Goal: Task Accomplishment & Management: Use online tool/utility

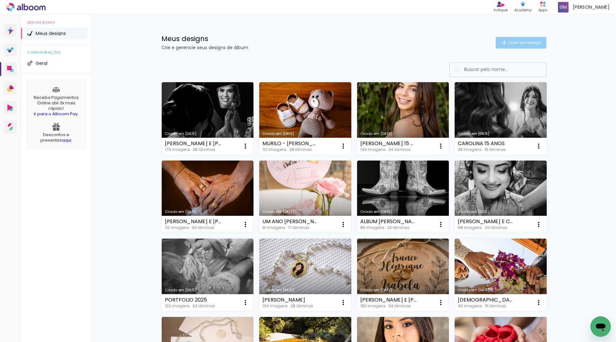
click at [520, 39] on paper-button "Criar um design" at bounding box center [521, 43] width 51 height 12
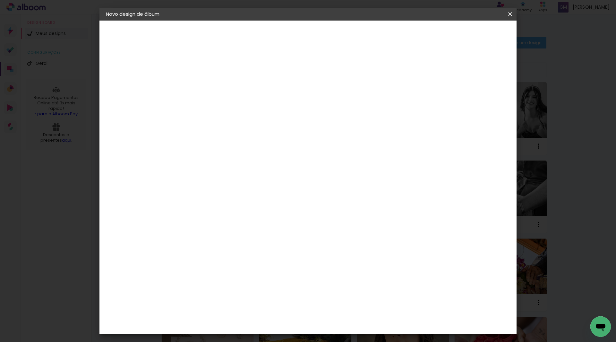
click at [211, 82] on input at bounding box center [211, 86] width 0 height 10
type input "[PERSON_NAME] E [PERSON_NAME]"
type paper-input "[PERSON_NAME] E [PERSON_NAME]"
click at [0, 0] on slot "Avançar" at bounding box center [0, 0] width 0 height 0
click at [239, 121] on input at bounding box center [227, 122] width 65 height 8
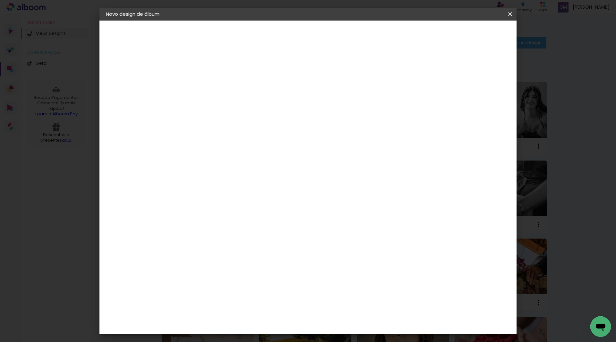
type input "LUI"
type paper-input "LUI"
click at [227, 145] on div "[PERSON_NAME]" at bounding box center [228, 144] width 43 height 5
click at [0, 0] on slot "Avançar" at bounding box center [0, 0] width 0 height 0
click at [236, 107] on input "text" at bounding box center [223, 112] width 25 height 10
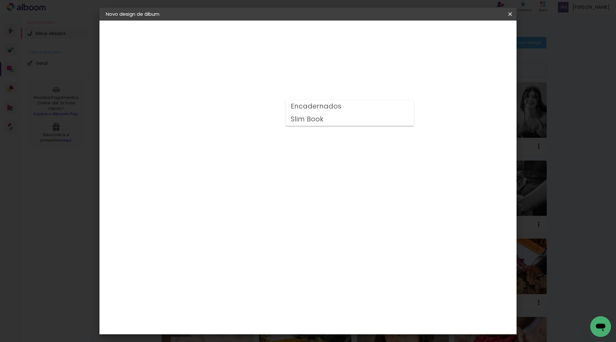
click at [0, 0] on slot "Encadernados" at bounding box center [0, 0] width 0 height 0
type input "Encadernados"
click at [0, 0] on slot "Avançar" at bounding box center [0, 0] width 0 height 0
click at [470, 34] on span "Iniciar design" at bounding box center [455, 34] width 29 height 4
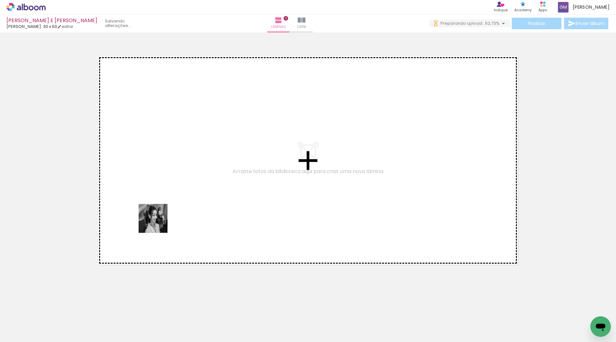
drag, startPoint x: 69, startPoint y: 322, endPoint x: 158, endPoint y: 223, distance: 132.7
click at [158, 223] on quentale-workspace at bounding box center [308, 171] width 616 height 342
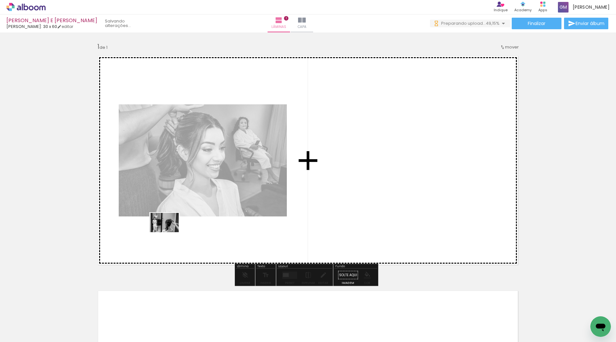
drag, startPoint x: 167, startPoint y: 235, endPoint x: 169, endPoint y: 232, distance: 4.1
click at [169, 232] on quentale-workspace at bounding box center [308, 171] width 616 height 342
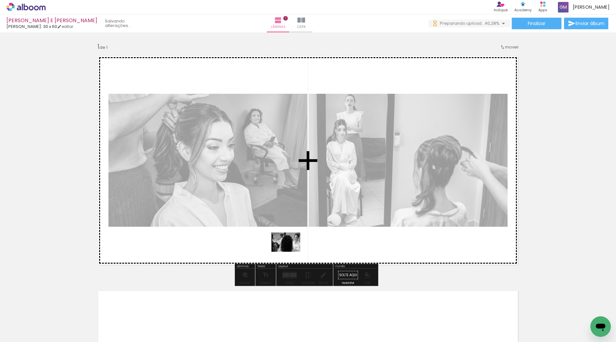
drag, startPoint x: 324, startPoint y: 324, endPoint x: 291, endPoint y: 252, distance: 80.1
click at [291, 252] on quentale-workspace at bounding box center [308, 171] width 616 height 342
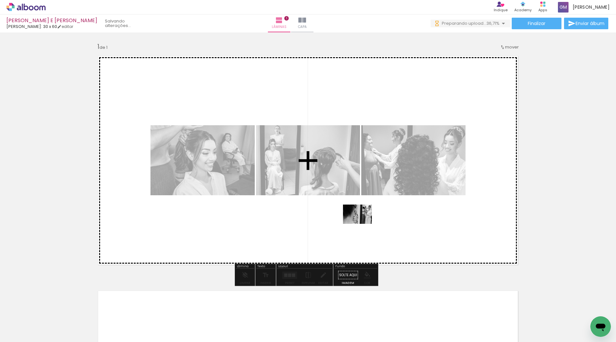
drag, startPoint x: 357, startPoint y: 322, endPoint x: 362, endPoint y: 224, distance: 98.4
click at [362, 224] on quentale-workspace at bounding box center [308, 171] width 616 height 342
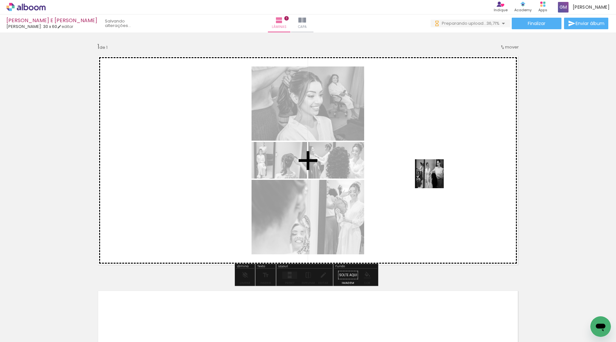
drag, startPoint x: 421, startPoint y: 324, endPoint x: 434, endPoint y: 177, distance: 146.8
click at [434, 177] on quentale-workspace at bounding box center [308, 171] width 616 height 342
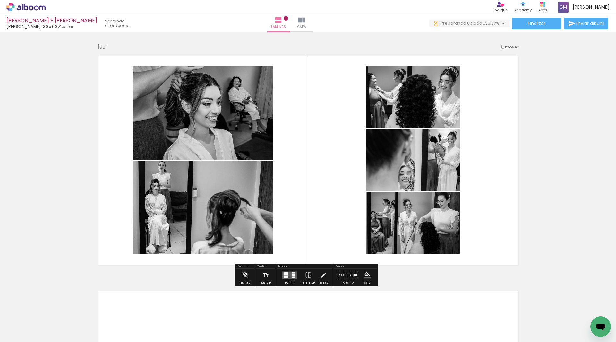
click at [285, 276] on div at bounding box center [286, 276] width 5 height 3
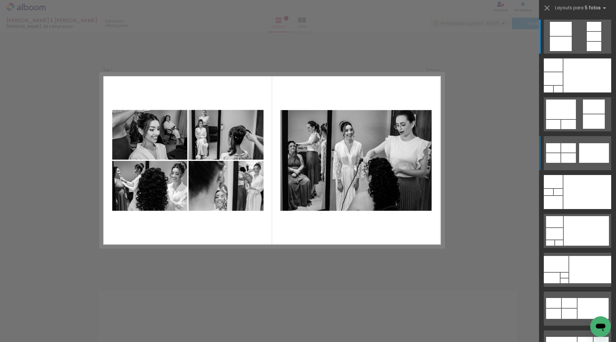
click at [579, 158] on div at bounding box center [594, 153] width 30 height 20
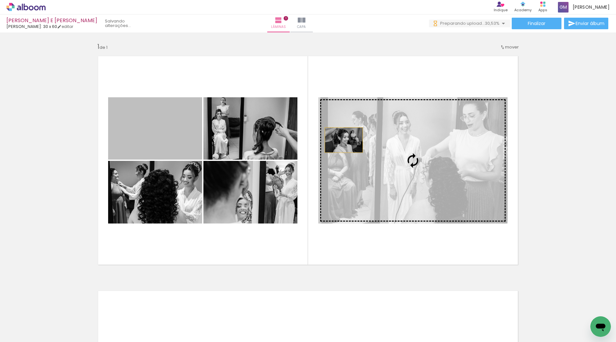
drag, startPoint x: 174, startPoint y: 141, endPoint x: 343, endPoint y: 140, distance: 169.8
click at [0, 0] on slot at bounding box center [0, 0] width 0 height 0
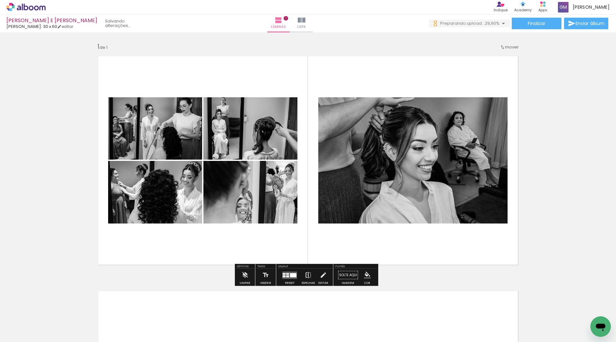
click at [306, 274] on iron-icon at bounding box center [308, 275] width 7 height 13
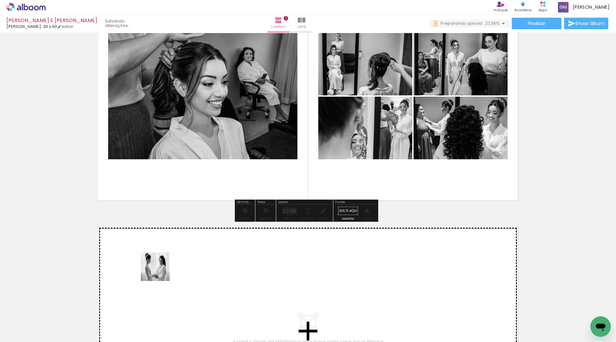
drag, startPoint x: 151, startPoint y: 289, endPoint x: 160, endPoint y: 271, distance: 20.0
click at [160, 271] on quentale-workspace at bounding box center [308, 171] width 616 height 342
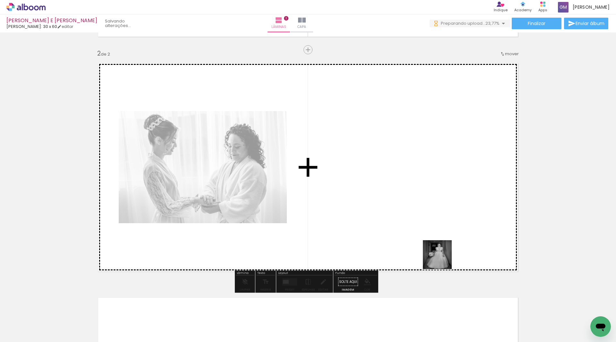
drag, startPoint x: 462, startPoint y: 323, endPoint x: 436, endPoint y: 229, distance: 97.3
click at [439, 247] on quentale-workspace at bounding box center [308, 171] width 616 height 342
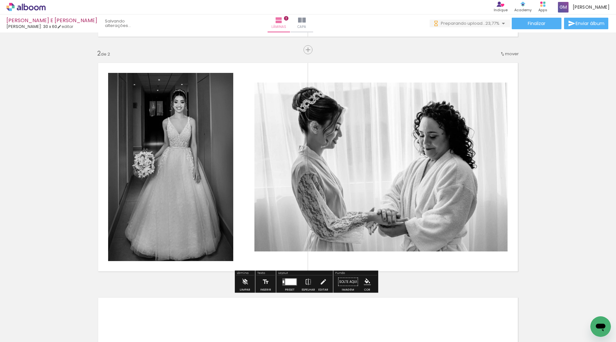
click at [436, 228] on quentale-layouter at bounding box center [308, 167] width 430 height 219
click at [307, 282] on iron-icon at bounding box center [308, 281] width 7 height 13
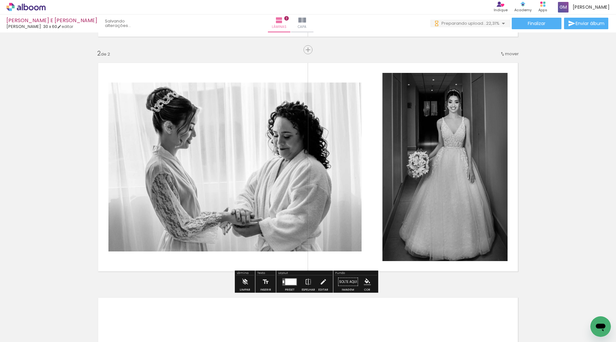
click at [291, 282] on div at bounding box center [290, 281] width 11 height 6
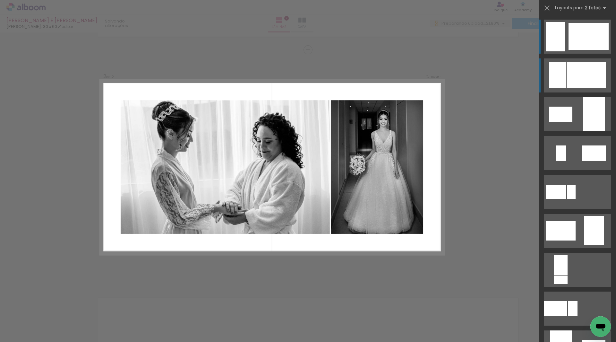
click at [587, 79] on div at bounding box center [586, 75] width 39 height 26
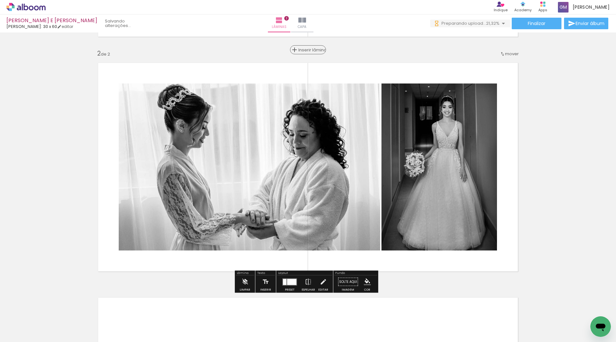
click at [306, 48] on span "Inserir lâmina" at bounding box center [310, 50] width 25 height 4
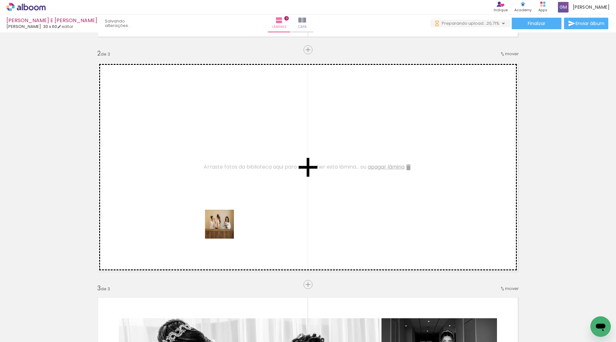
drag, startPoint x: 250, startPoint y: 321, endPoint x: 270, endPoint y: 294, distance: 32.8
click at [224, 232] on quentale-workspace at bounding box center [308, 171] width 616 height 342
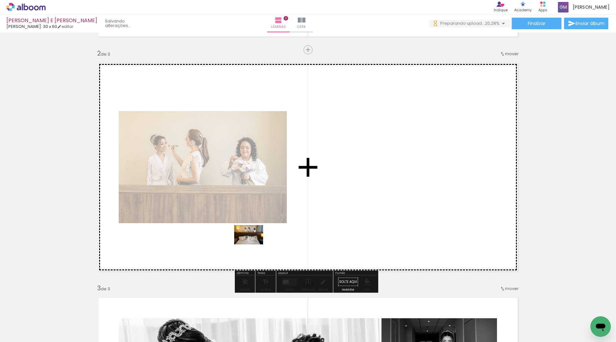
drag, startPoint x: 282, startPoint y: 323, endPoint x: 254, endPoint y: 244, distance: 83.8
click at [254, 244] on quentale-workspace at bounding box center [308, 171] width 616 height 342
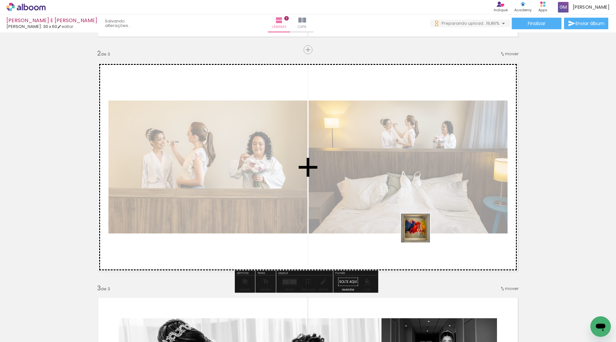
drag, startPoint x: 389, startPoint y: 294, endPoint x: 420, endPoint y: 233, distance: 68.6
click at [420, 233] on quentale-workspace at bounding box center [308, 171] width 616 height 342
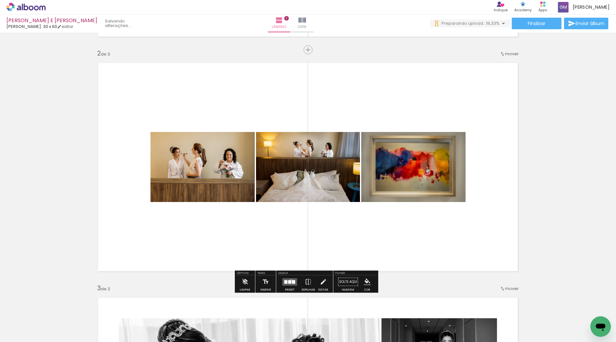
drag, startPoint x: 290, startPoint y: 280, endPoint x: 580, endPoint y: 212, distance: 298.1
click at [290, 281] on div at bounding box center [289, 282] width 3 height 4
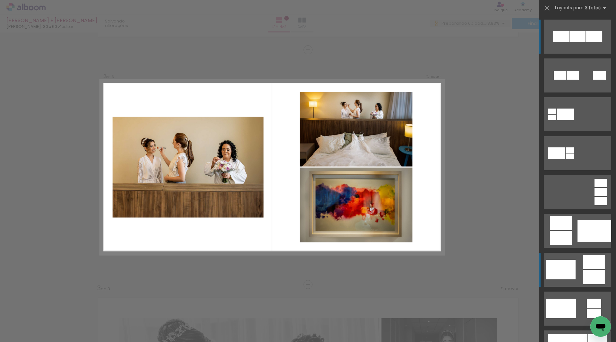
click at [586, 255] on div at bounding box center [594, 262] width 22 height 14
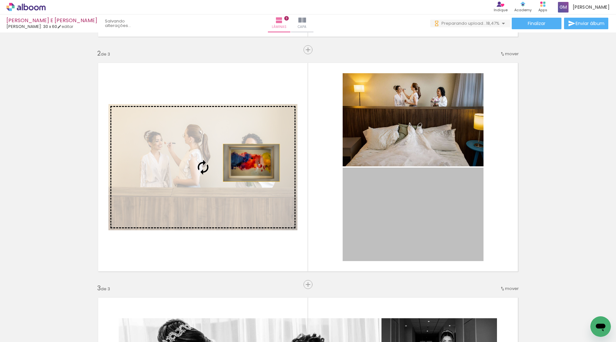
drag, startPoint x: 418, startPoint y: 210, endPoint x: 522, endPoint y: 211, distance: 103.0
click at [0, 0] on slot at bounding box center [0, 0] width 0 height 0
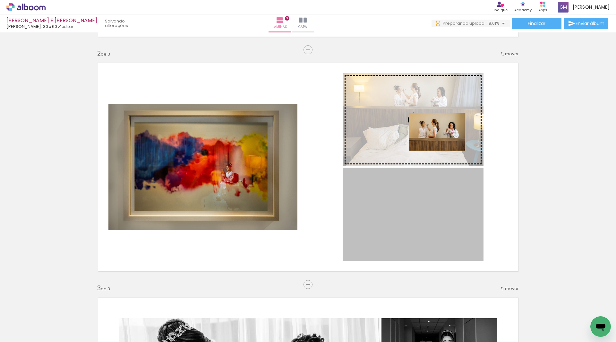
drag, startPoint x: 436, startPoint y: 219, endPoint x: 435, endPoint y: 132, distance: 87.0
click at [0, 0] on slot at bounding box center [0, 0] width 0 height 0
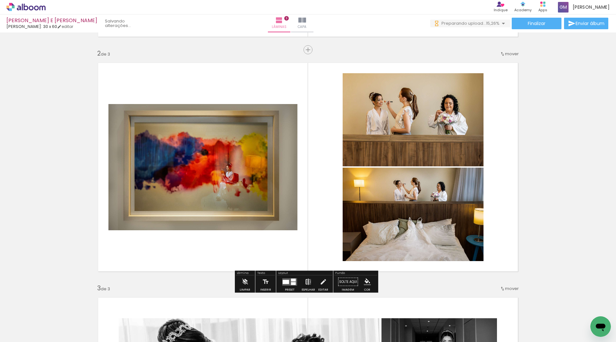
click at [307, 281] on iron-icon at bounding box center [308, 281] width 7 height 13
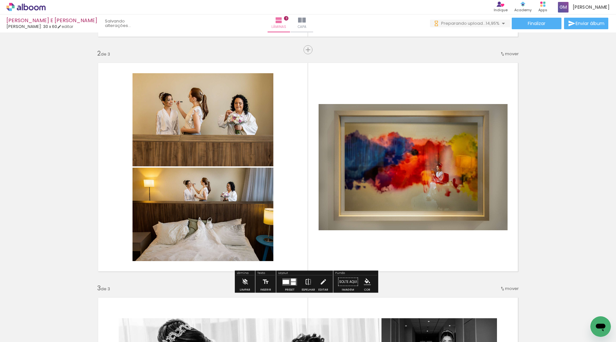
click at [307, 281] on iron-icon at bounding box center [308, 281] width 7 height 13
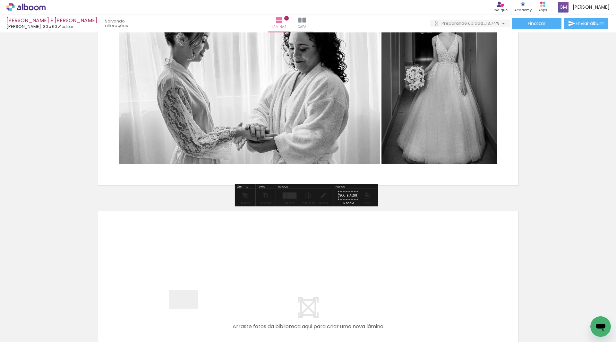
drag, startPoint x: 188, startPoint y: 309, endPoint x: 211, endPoint y: 313, distance: 23.2
click at [194, 282] on quentale-workspace at bounding box center [308, 171] width 616 height 342
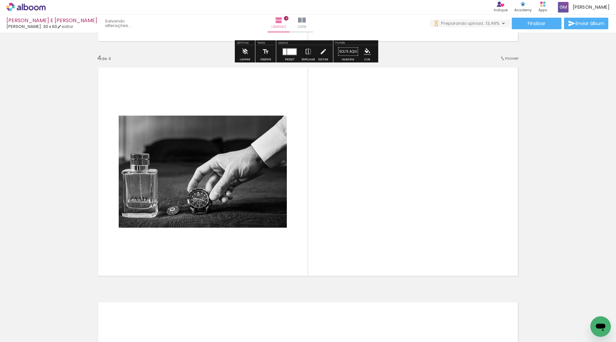
scroll to position [697, 0]
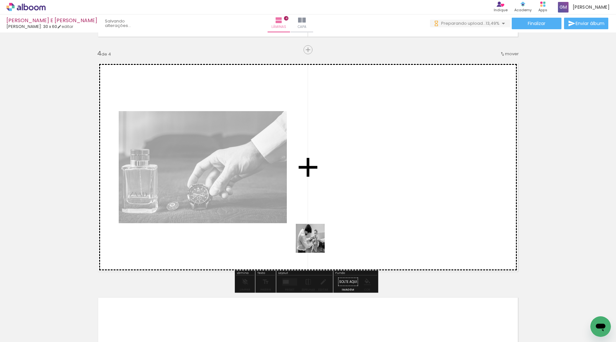
drag, startPoint x: 225, startPoint y: 323, endPoint x: 259, endPoint y: 308, distance: 36.8
click at [329, 234] on quentale-workspace at bounding box center [308, 171] width 616 height 342
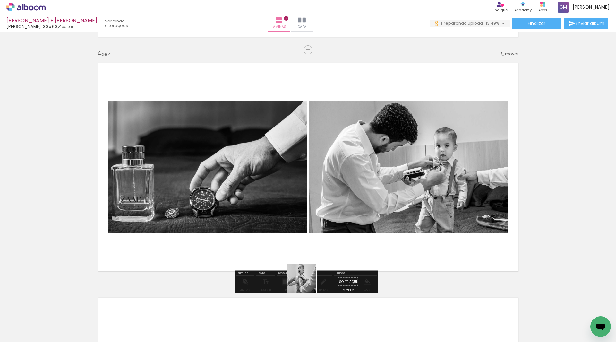
drag, startPoint x: 257, startPoint y: 317, endPoint x: 388, endPoint y: 246, distance: 149.1
click at [388, 246] on quentale-workspace at bounding box center [308, 171] width 616 height 342
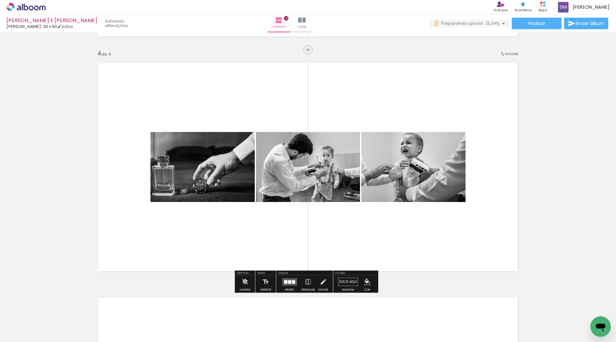
scroll to position [0, 0]
click at [292, 282] on div at bounding box center [293, 282] width 3 height 4
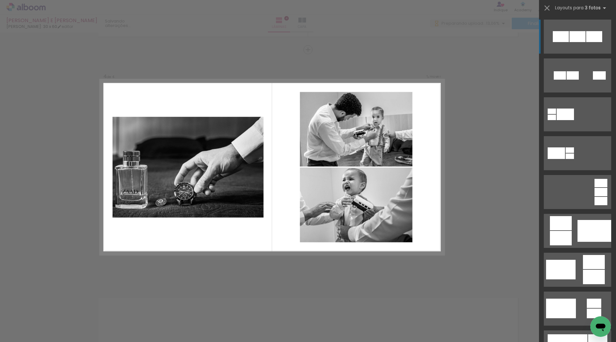
click at [580, 253] on quentale-layouter at bounding box center [577, 270] width 67 height 34
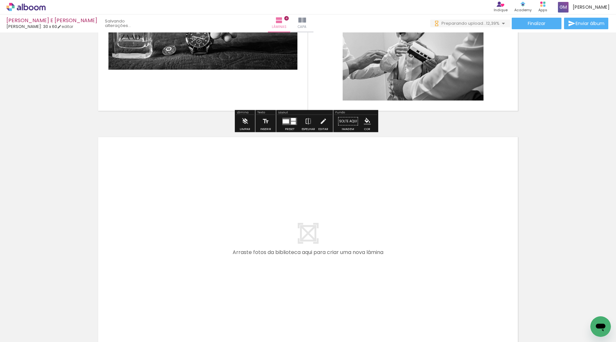
drag, startPoint x: 296, startPoint y: 321, endPoint x: 293, endPoint y: 274, distance: 46.9
click at [293, 274] on quentale-workspace at bounding box center [308, 171] width 616 height 342
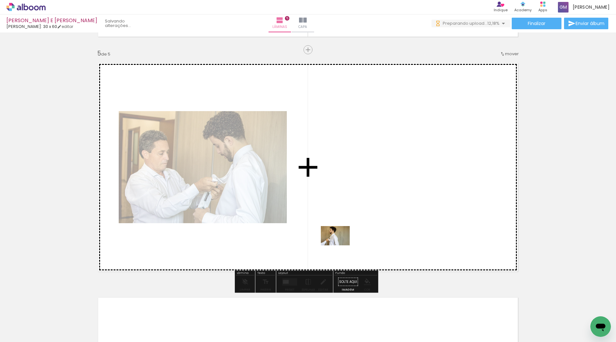
drag, startPoint x: 330, startPoint y: 321, endPoint x: 340, endPoint y: 245, distance: 76.7
click at [340, 245] on quentale-workspace at bounding box center [308, 171] width 616 height 342
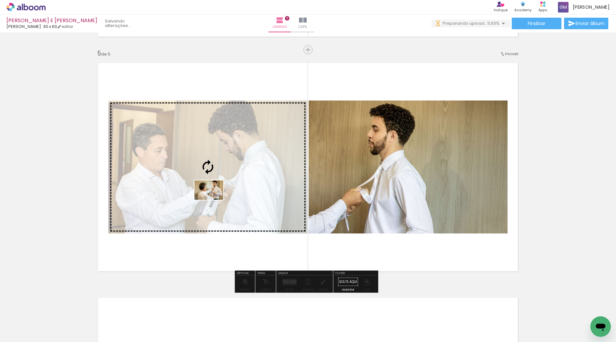
drag, startPoint x: 404, startPoint y: 323, endPoint x: 214, endPoint y: 200, distance: 226.9
click at [214, 200] on quentale-workspace at bounding box center [308, 171] width 616 height 342
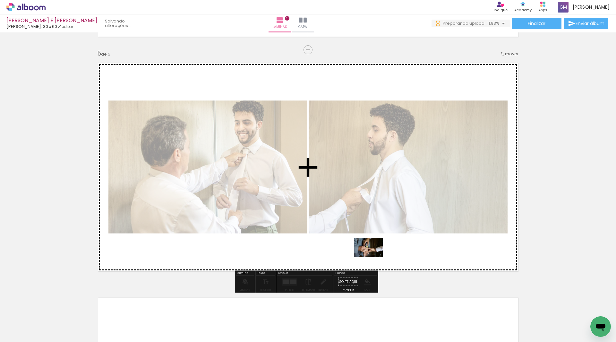
drag, startPoint x: 386, startPoint y: 323, endPoint x: 373, endPoint y: 257, distance: 67.4
click at [373, 257] on quentale-workspace at bounding box center [308, 171] width 616 height 342
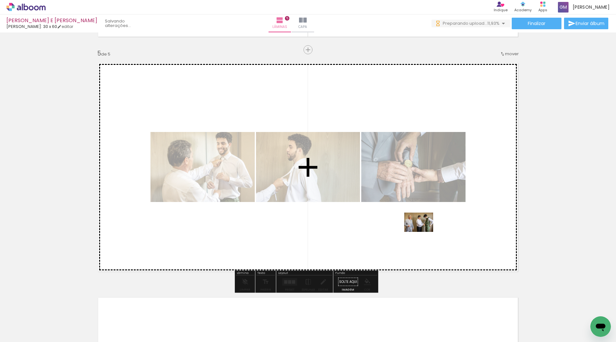
drag, startPoint x: 360, startPoint y: 322, endPoint x: 424, endPoint y: 232, distance: 110.4
click at [424, 232] on quentale-workspace at bounding box center [308, 171] width 616 height 342
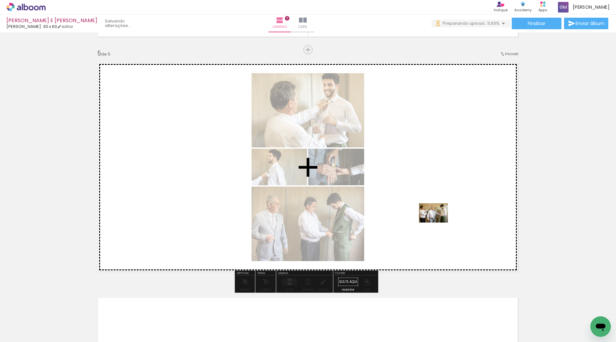
drag, startPoint x: 283, startPoint y: 321, endPoint x: 438, endPoint y: 222, distance: 183.8
click at [438, 222] on quentale-workspace at bounding box center [308, 171] width 616 height 342
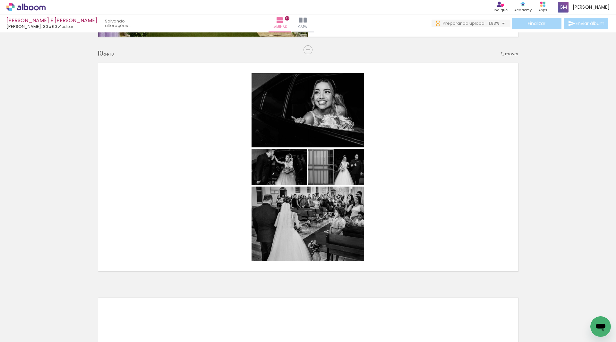
scroll to position [0, 1246]
drag, startPoint x: 394, startPoint y: 320, endPoint x: 444, endPoint y: 200, distance: 130.0
click at [444, 200] on quentale-workspace at bounding box center [308, 171] width 616 height 342
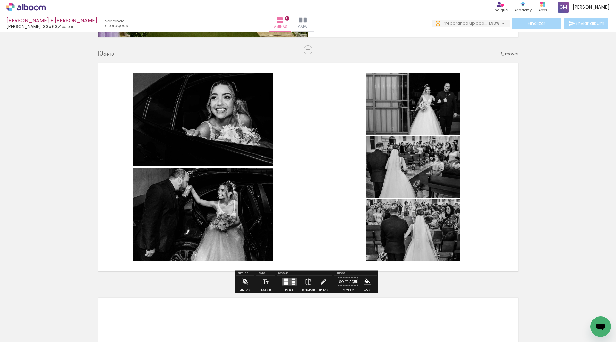
click at [288, 281] on quentale-layouter at bounding box center [289, 281] width 15 height 7
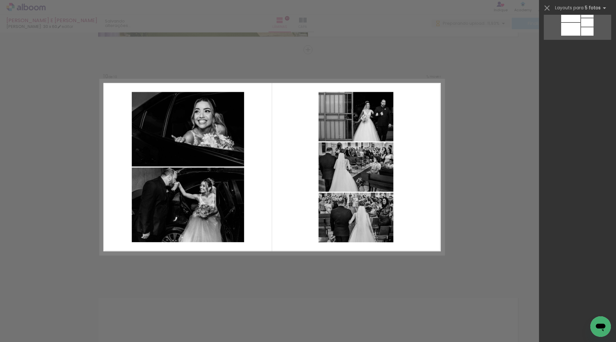
scroll to position [0, 0]
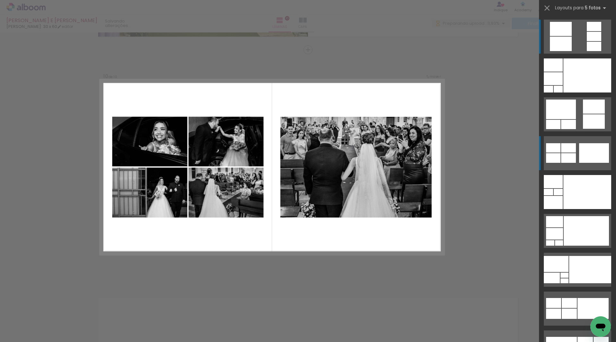
click at [584, 152] on div at bounding box center [594, 153] width 30 height 20
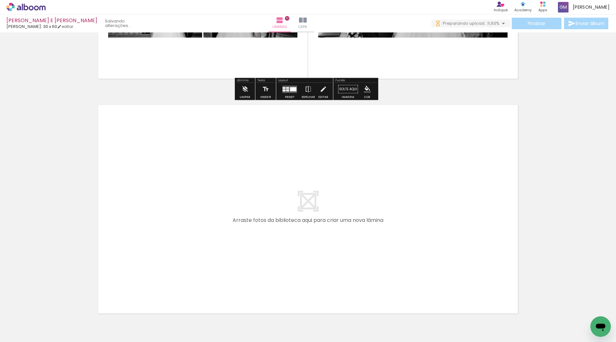
scroll to position [2336, 0]
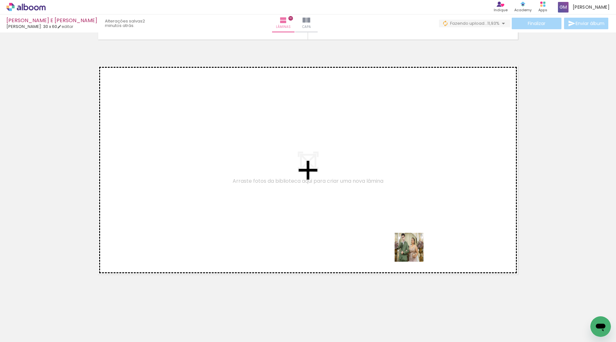
drag, startPoint x: 471, startPoint y: 323, endPoint x: 384, endPoint y: 212, distance: 140.8
click at [384, 212] on quentale-workspace at bounding box center [308, 171] width 616 height 342
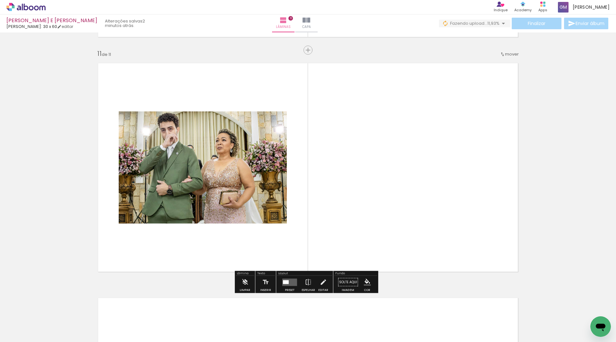
scroll to position [2339, 0]
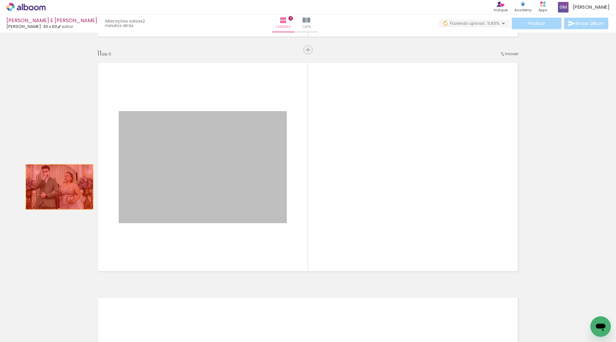
drag, startPoint x: 235, startPoint y: 189, endPoint x: 56, endPoint y: 187, distance: 179.4
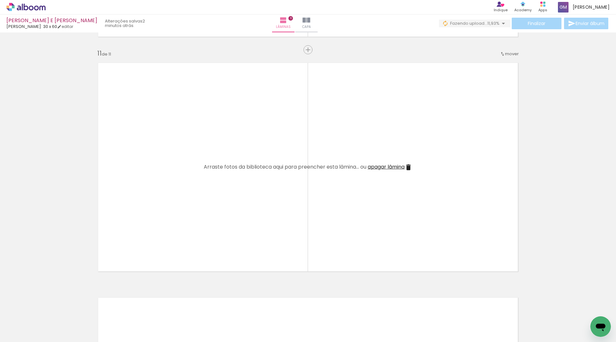
scroll to position [0, 1481]
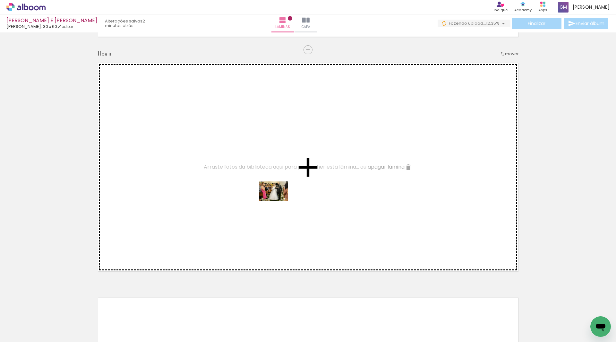
drag, startPoint x: 315, startPoint y: 324, endPoint x: 279, endPoint y: 201, distance: 128.7
click at [279, 201] on quentale-workspace at bounding box center [308, 171] width 616 height 342
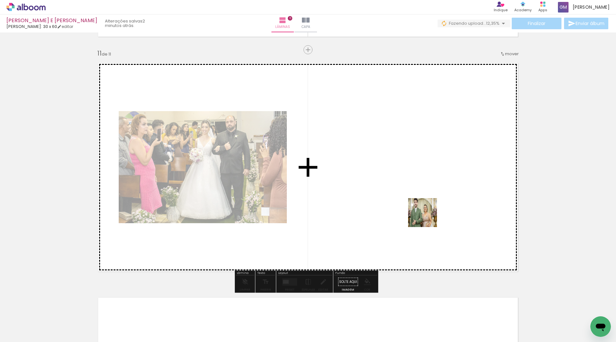
drag, startPoint x: 340, startPoint y: 319, endPoint x: 427, endPoint y: 217, distance: 134.1
click at [427, 217] on quentale-workspace at bounding box center [308, 171] width 616 height 342
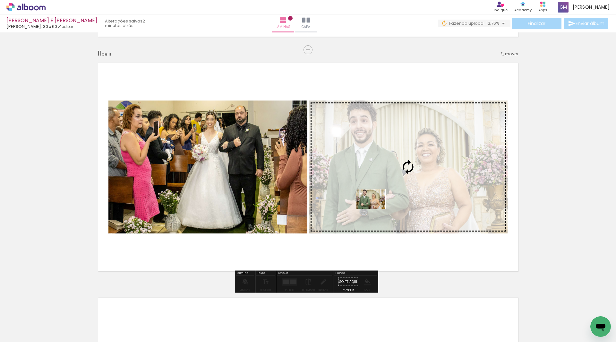
drag, startPoint x: 275, startPoint y: 319, endPoint x: 376, endPoint y: 209, distance: 149.9
click at [376, 209] on quentale-workspace at bounding box center [308, 171] width 616 height 342
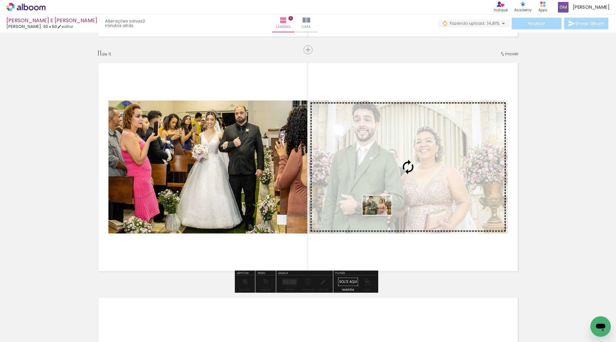
drag, startPoint x: 234, startPoint y: 320, endPoint x: 382, endPoint y: 215, distance: 181.1
click at [382, 215] on quentale-workspace at bounding box center [308, 171] width 616 height 342
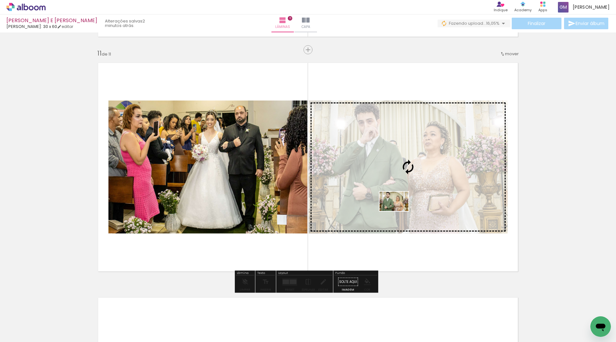
drag, startPoint x: 206, startPoint y: 320, endPoint x: 399, endPoint y: 211, distance: 221.2
click at [399, 211] on quentale-workspace at bounding box center [308, 171] width 616 height 342
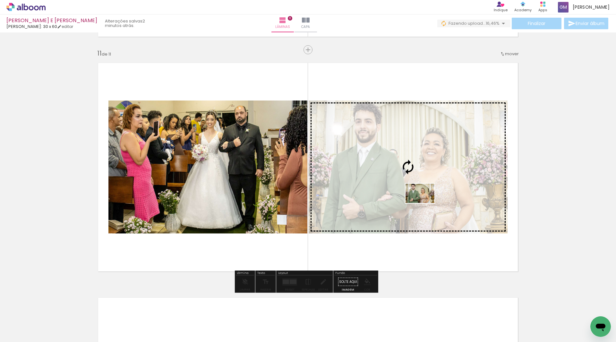
drag, startPoint x: 344, startPoint y: 323, endPoint x: 425, endPoint y: 203, distance: 144.9
click at [425, 203] on quentale-workspace at bounding box center [308, 171] width 616 height 342
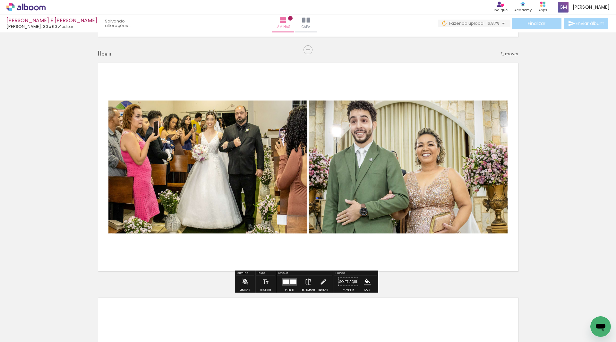
click at [285, 282] on div at bounding box center [286, 281] width 6 height 4
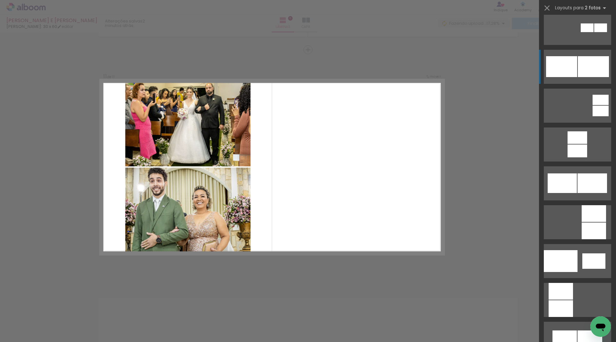
scroll to position [610, 0]
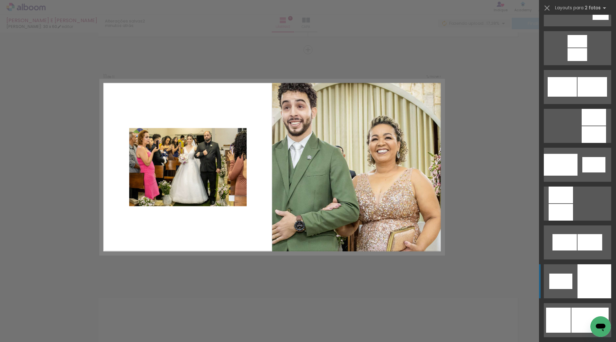
click at [573, 280] on quentale-layouter at bounding box center [577, 281] width 67 height 34
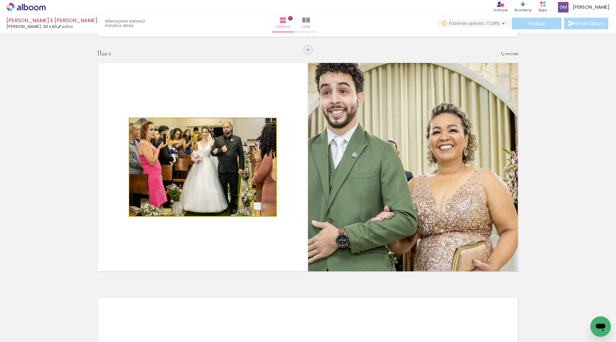
drag, startPoint x: 252, startPoint y: 191, endPoint x: 401, endPoint y: 191, distance: 149.6
click at [0, 0] on slot at bounding box center [0, 0] width 0 height 0
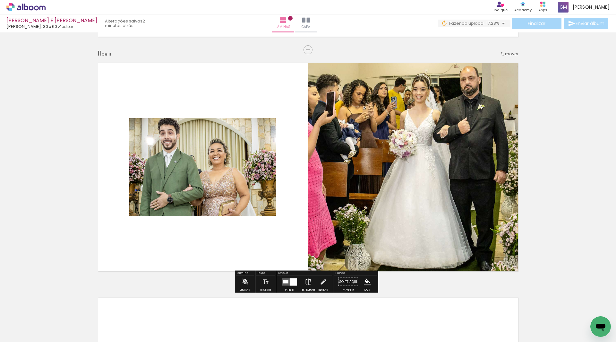
click at [306, 281] on iron-icon at bounding box center [308, 281] width 7 height 13
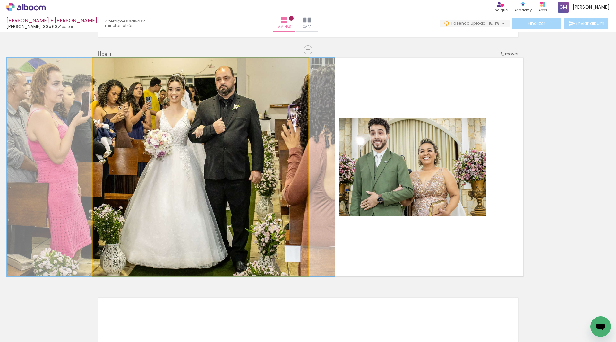
drag, startPoint x: 176, startPoint y: 156, endPoint x: 146, endPoint y: 156, distance: 29.8
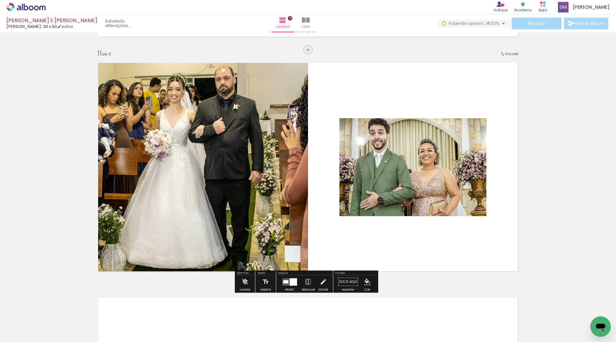
click at [444, 186] on quentale-photo at bounding box center [413, 167] width 147 height 98
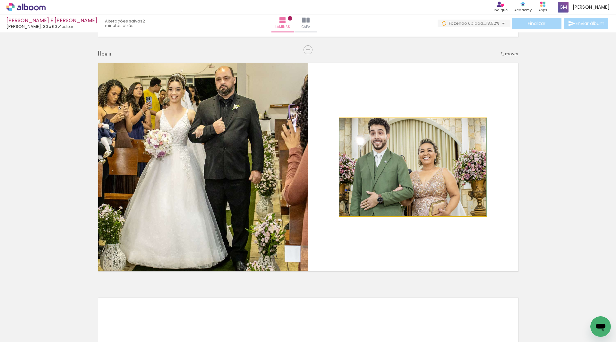
click at [443, 186] on quentale-photo at bounding box center [413, 167] width 147 height 98
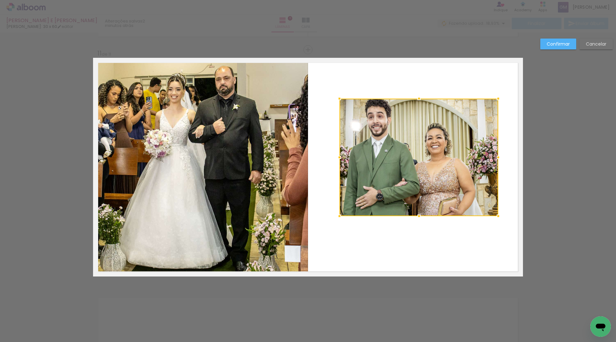
drag, startPoint x: 483, startPoint y: 118, endPoint x: 495, endPoint y: 99, distance: 22.9
click at [495, 99] on div at bounding box center [498, 98] width 13 height 13
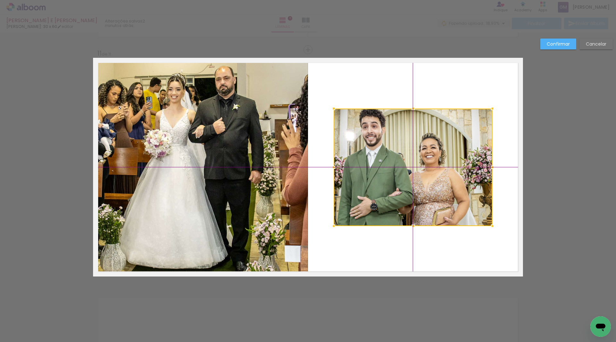
drag, startPoint x: 426, startPoint y: 142, endPoint x: 424, endPoint y: 148, distance: 6.2
click at [424, 148] on div at bounding box center [413, 166] width 159 height 117
click at [0, 0] on slot "Confirmar" at bounding box center [0, 0] width 0 height 0
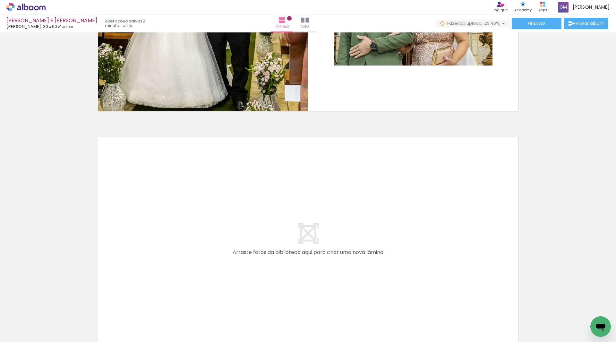
scroll to position [0, 1695]
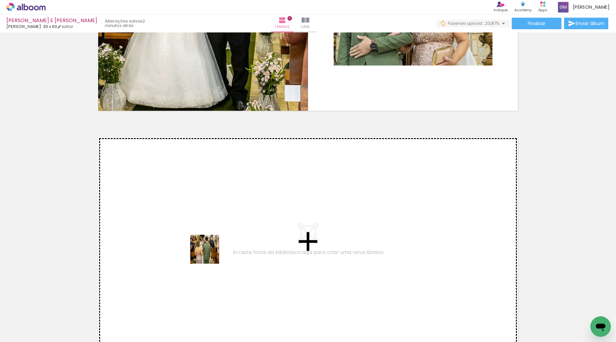
drag, startPoint x: 171, startPoint y: 321, endPoint x: 210, endPoint y: 254, distance: 77.6
click at [210, 254] on quentale-workspace at bounding box center [308, 171] width 616 height 342
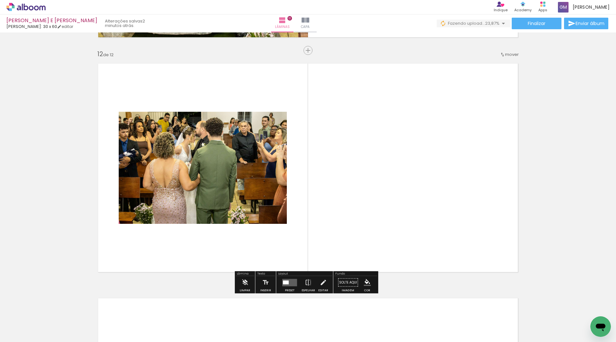
scroll to position [2574, 0]
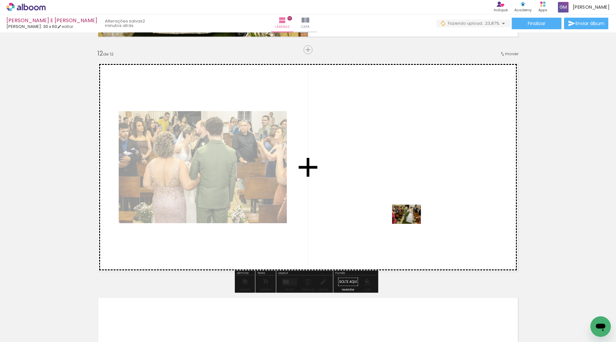
drag, startPoint x: 207, startPoint y: 320, endPoint x: 411, endPoint y: 224, distance: 226.1
click at [411, 224] on quentale-workspace at bounding box center [308, 171] width 616 height 342
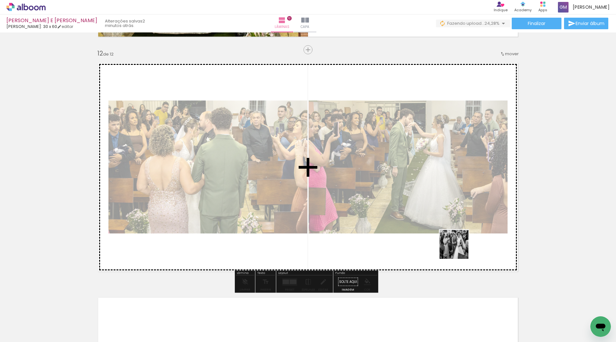
drag, startPoint x: 316, startPoint y: 323, endPoint x: 469, endPoint y: 243, distance: 172.5
click at [469, 243] on quentale-workspace at bounding box center [308, 171] width 616 height 342
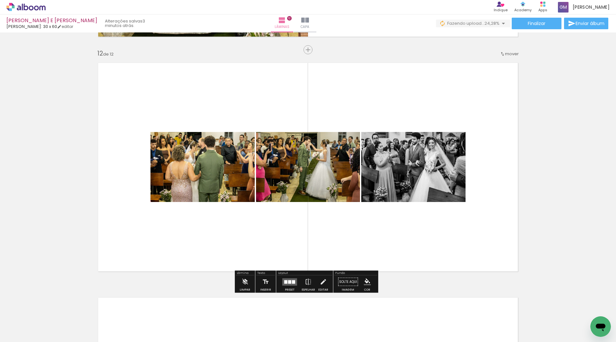
click at [288, 282] on div at bounding box center [289, 282] width 3 height 4
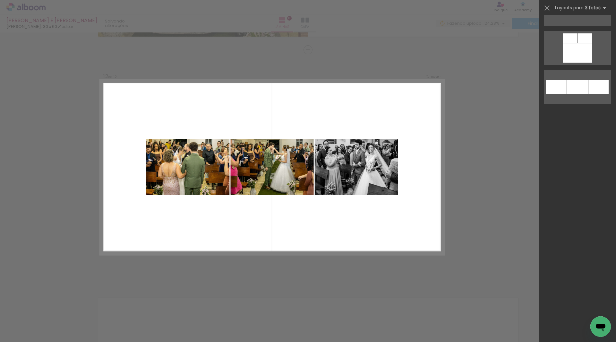
scroll to position [0, 0]
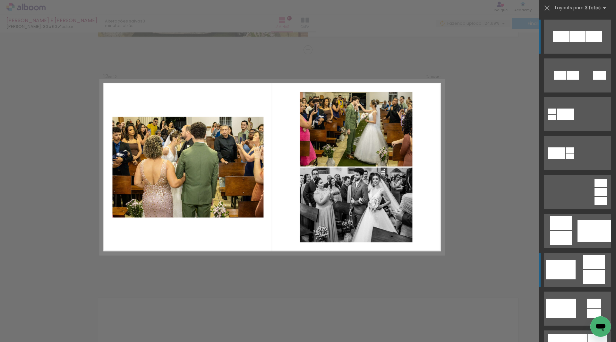
click at [579, 264] on quentale-layouter at bounding box center [577, 270] width 67 height 34
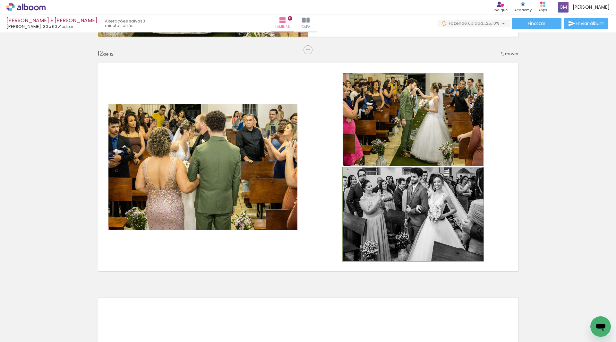
drag, startPoint x: 410, startPoint y: 226, endPoint x: 404, endPoint y: 217, distance: 11.0
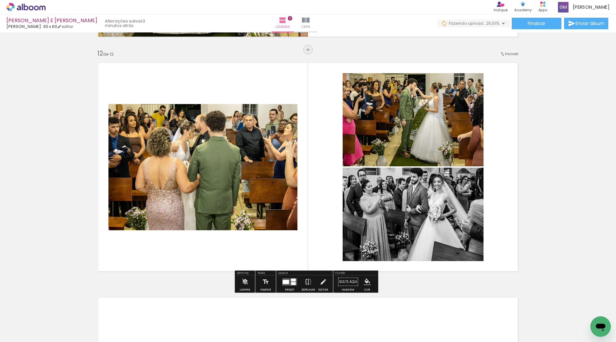
click at [0, 0] on slot "P&B" at bounding box center [0, 0] width 0 height 0
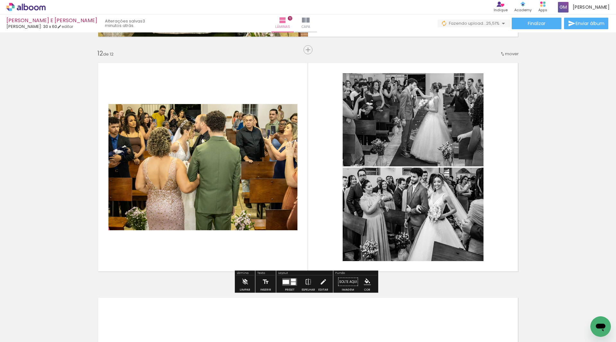
click at [0, 0] on slot "P&B" at bounding box center [0, 0] width 0 height 0
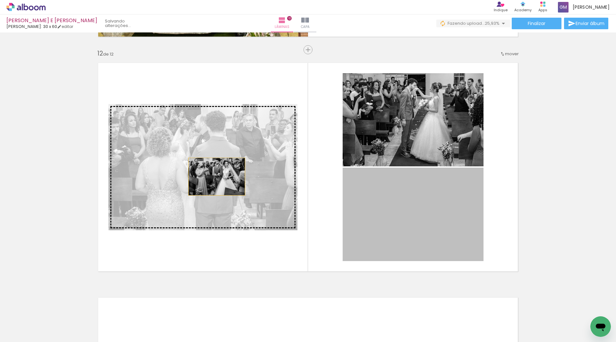
drag, startPoint x: 346, startPoint y: 208, endPoint x: 214, endPoint y: 177, distance: 135.4
click at [0, 0] on slot at bounding box center [0, 0] width 0 height 0
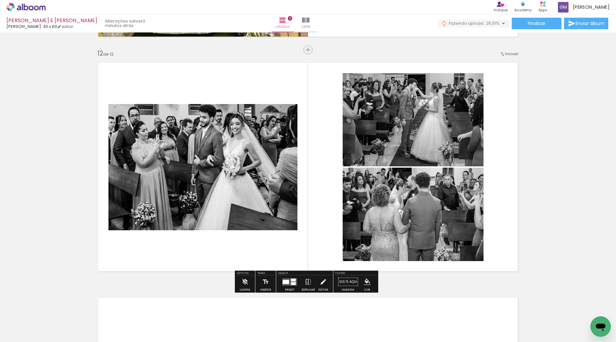
drag, startPoint x: 306, startPoint y: 282, endPoint x: 318, endPoint y: 279, distance: 12.7
click at [306, 282] on iron-icon at bounding box center [308, 281] width 7 height 13
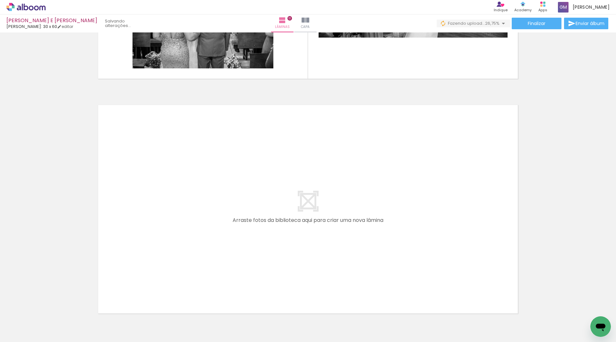
scroll to position [0, 1850]
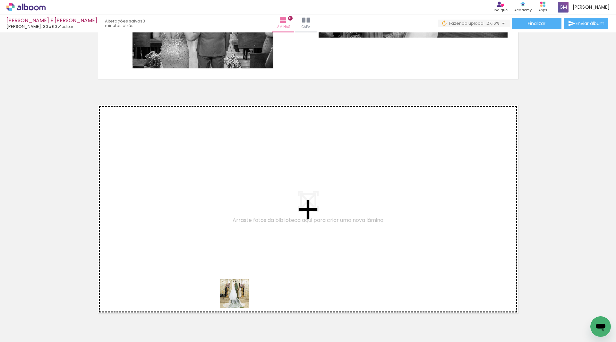
drag, startPoint x: 233, startPoint y: 323, endPoint x: 250, endPoint y: 250, distance: 74.8
click at [250, 250] on quentale-workspace at bounding box center [308, 171] width 616 height 342
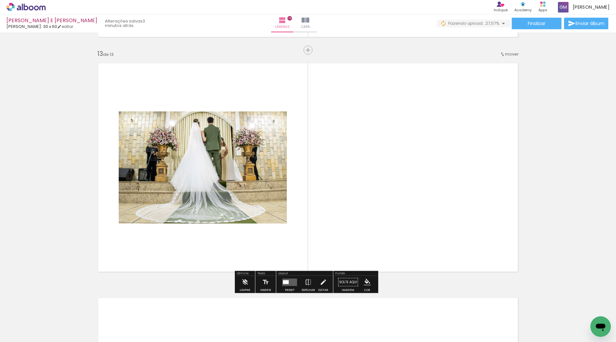
scroll to position [2808, 0]
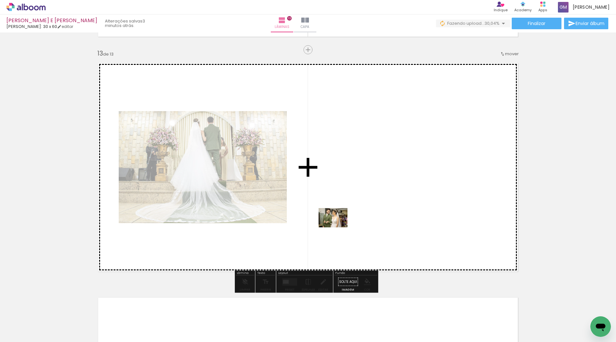
drag, startPoint x: 197, startPoint y: 323, endPoint x: 338, endPoint y: 227, distance: 169.8
click at [338, 227] on quentale-workspace at bounding box center [308, 171] width 616 height 342
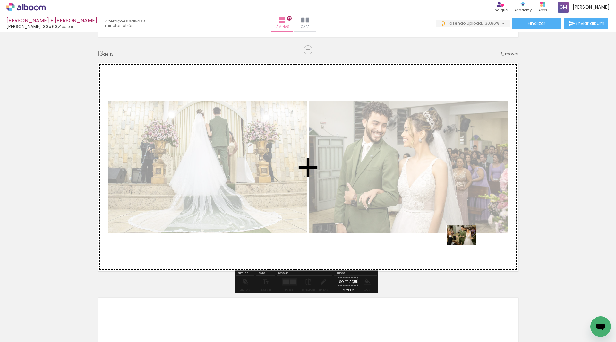
drag, startPoint x: 340, startPoint y: 322, endPoint x: 466, endPoint y: 245, distance: 148.4
click at [466, 245] on quentale-workspace at bounding box center [308, 171] width 616 height 342
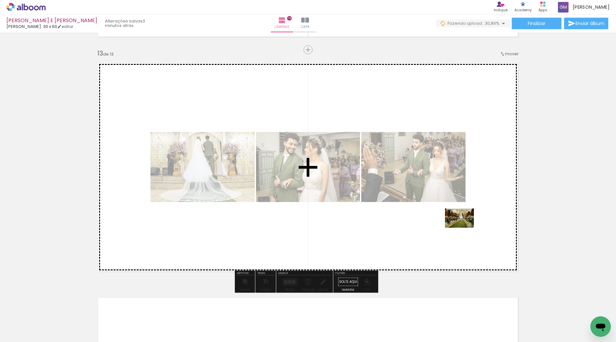
drag, startPoint x: 409, startPoint y: 319, endPoint x: 464, endPoint y: 228, distance: 107.0
click at [464, 228] on quentale-workspace at bounding box center [308, 171] width 616 height 342
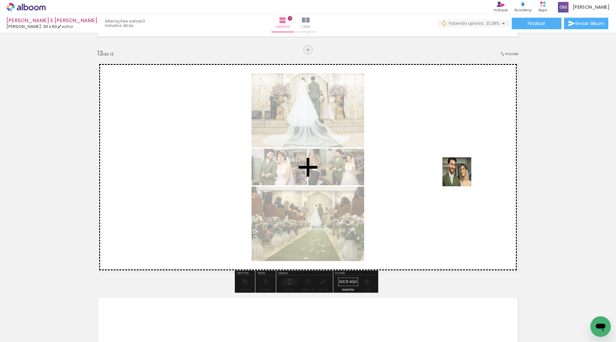
drag, startPoint x: 548, startPoint y: 316, endPoint x: 460, endPoint y: 171, distance: 169.4
click at [460, 171] on quentale-workspace at bounding box center [308, 171] width 616 height 342
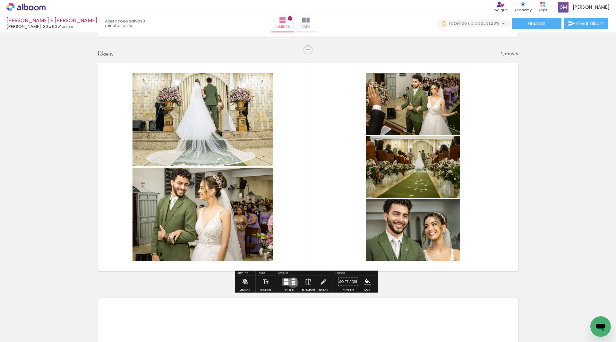
drag, startPoint x: 292, startPoint y: 282, endPoint x: 319, endPoint y: 280, distance: 27.1
click at [291, 282] on quentale-layouter at bounding box center [289, 281] width 15 height 7
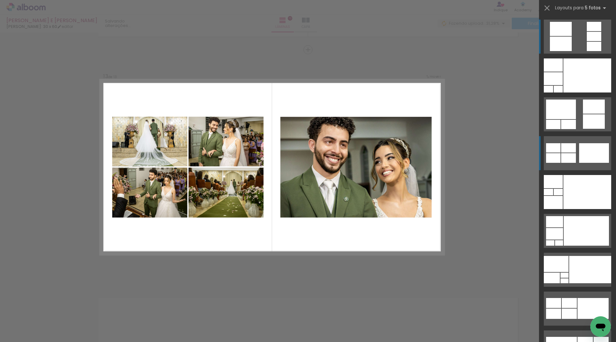
click at [596, 157] on div at bounding box center [594, 153] width 30 height 20
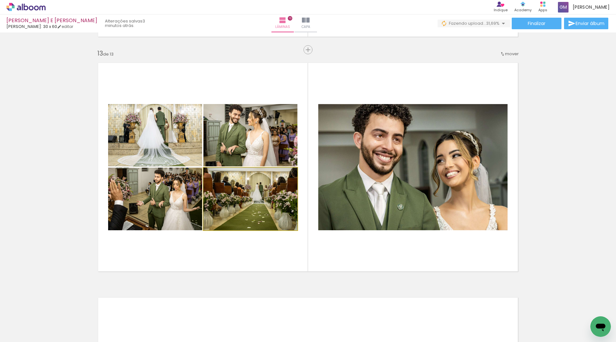
drag, startPoint x: 247, startPoint y: 205, endPoint x: 244, endPoint y: 200, distance: 6.5
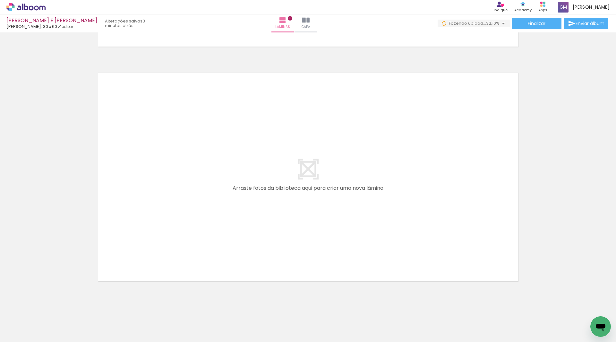
scroll to position [0, 2134]
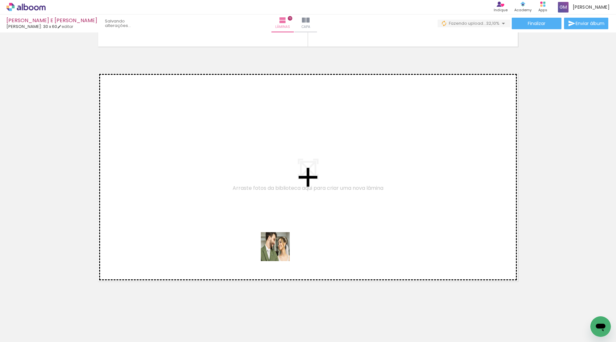
drag, startPoint x: 304, startPoint y: 322, endPoint x: 334, endPoint y: 305, distance: 34.4
click at [280, 251] on quentale-workspace at bounding box center [308, 171] width 616 height 342
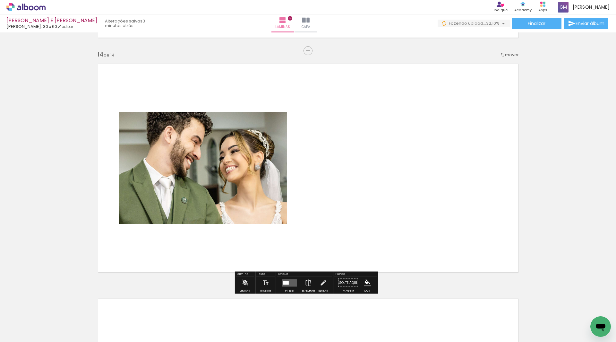
scroll to position [3043, 0]
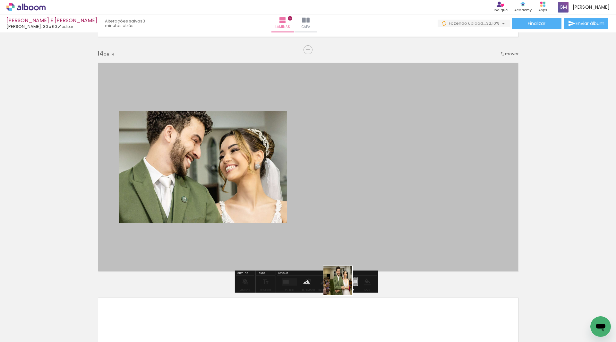
drag, startPoint x: 343, startPoint y: 322, endPoint x: 354, endPoint y: 227, distance: 96.3
click at [354, 227] on quentale-workspace at bounding box center [308, 171] width 616 height 342
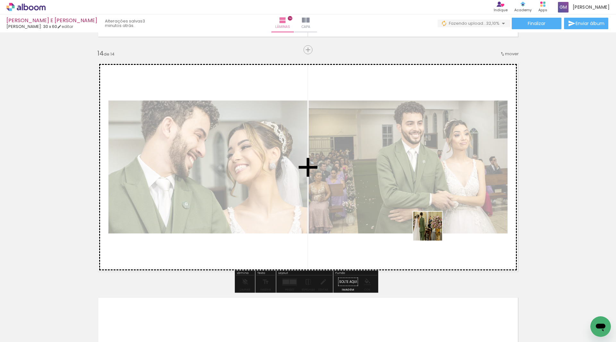
drag, startPoint x: 378, startPoint y: 323, endPoint x: 433, endPoint y: 229, distance: 108.6
click at [433, 229] on quentale-workspace at bounding box center [308, 171] width 616 height 342
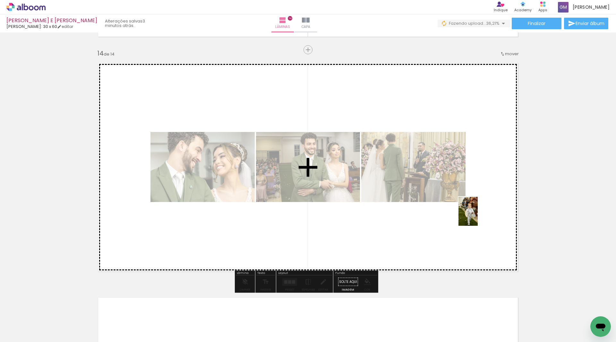
drag, startPoint x: 412, startPoint y: 324, endPoint x: 478, endPoint y: 216, distance: 126.3
click at [478, 216] on quentale-workspace at bounding box center [308, 171] width 616 height 342
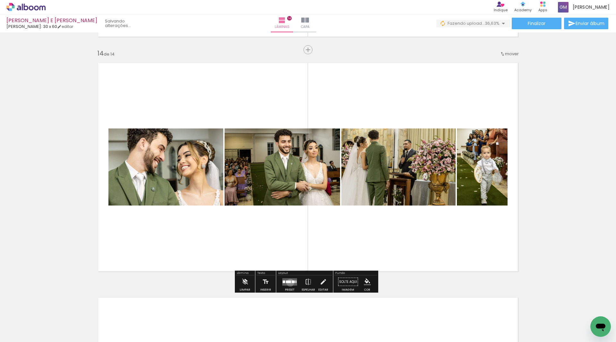
click at [289, 282] on div at bounding box center [288, 281] width 5 height 3
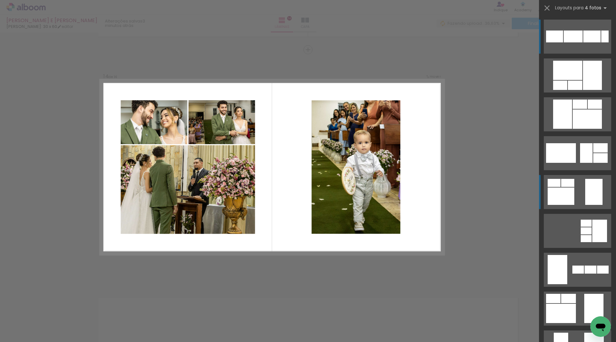
click at [576, 178] on quentale-layouter at bounding box center [577, 192] width 67 height 34
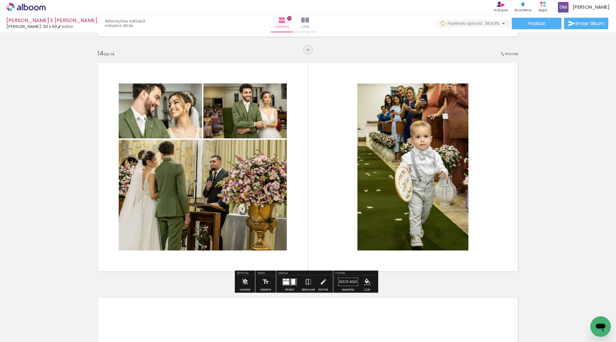
click at [289, 281] on quentale-layouter at bounding box center [289, 281] width 15 height 7
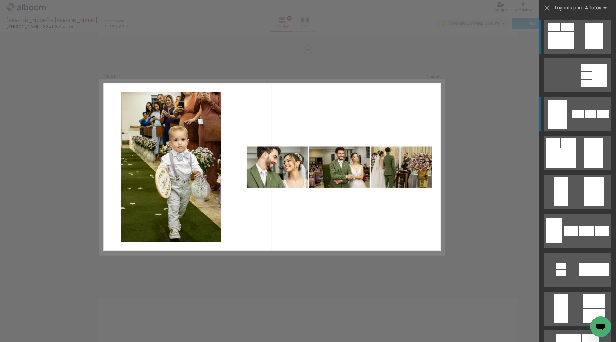
scroll to position [59, 0]
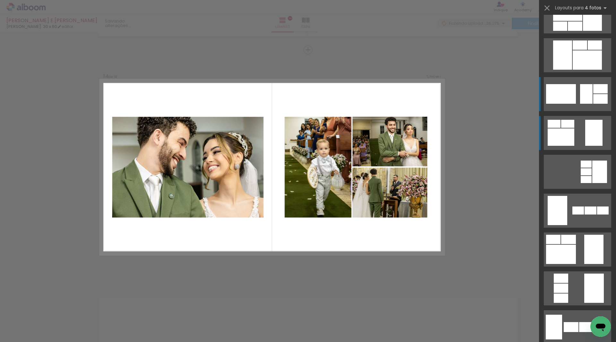
click at [597, 88] on div at bounding box center [600, 88] width 14 height 9
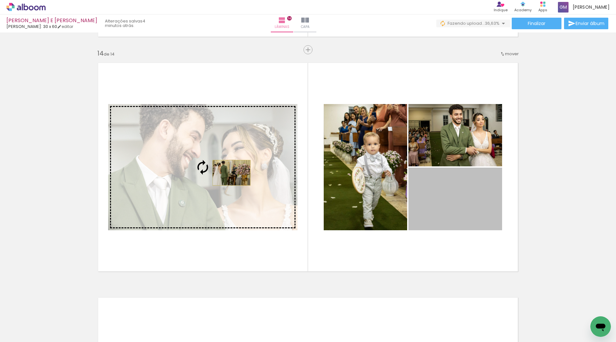
drag, startPoint x: 461, startPoint y: 203, endPoint x: 229, endPoint y: 173, distance: 233.7
click at [0, 0] on slot at bounding box center [0, 0] width 0 height 0
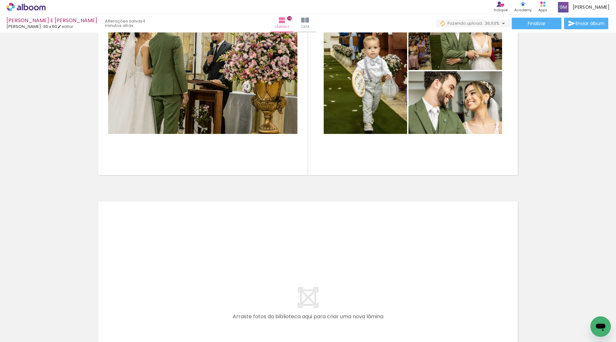
scroll to position [0, 2374]
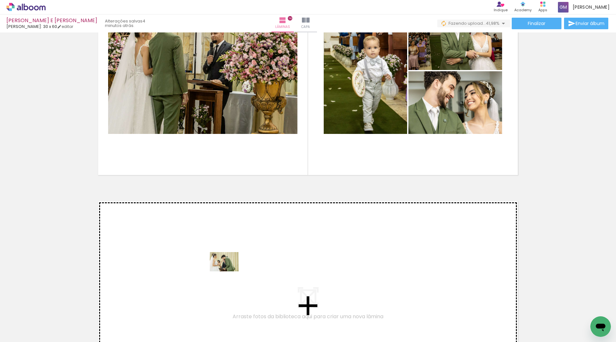
drag, startPoint x: 246, startPoint y: 322, endPoint x: 229, endPoint y: 271, distance: 53.4
click at [229, 271] on quentale-workspace at bounding box center [308, 171] width 616 height 342
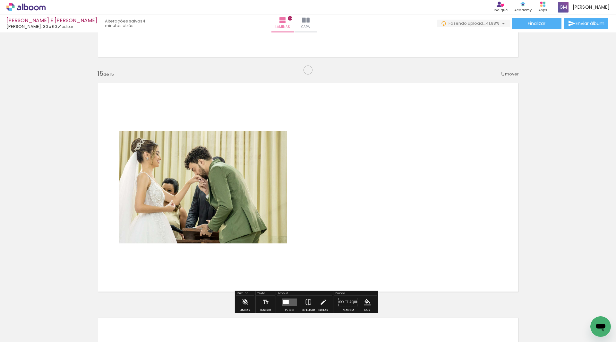
scroll to position [3278, 0]
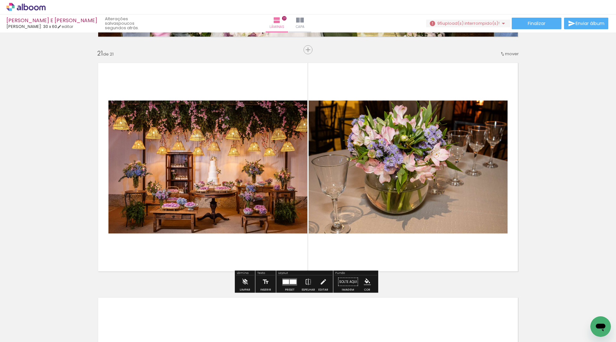
scroll to position [0, 4967]
